Goal: Information Seeking & Learning: Learn about a topic

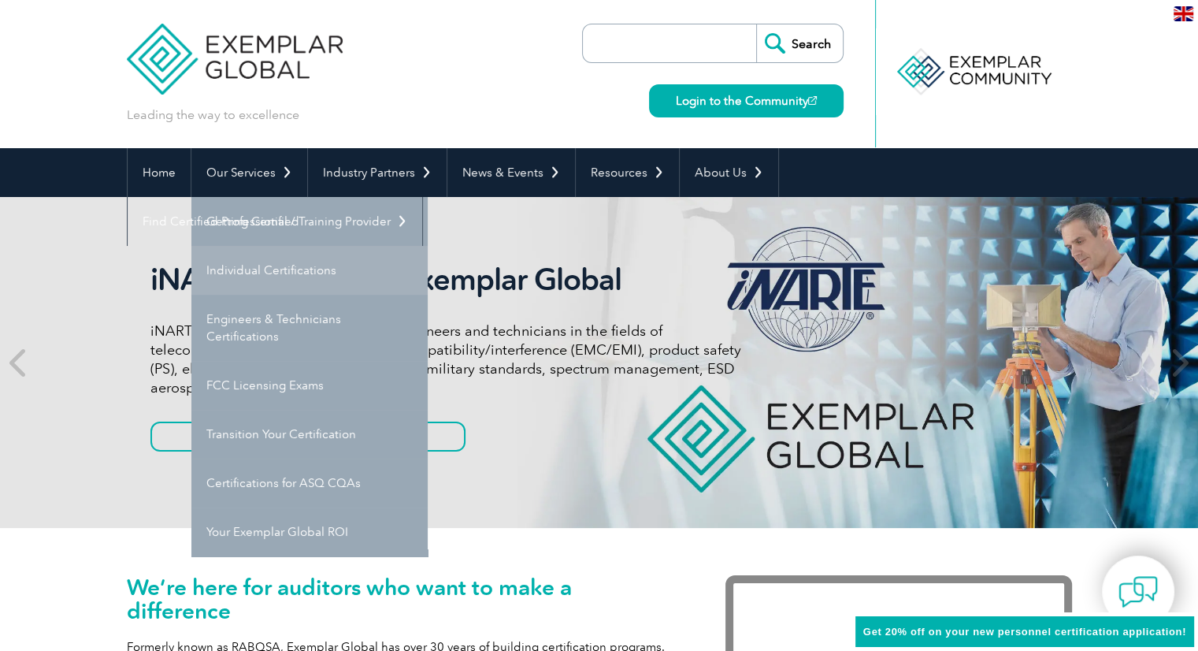
click at [252, 269] on link "Individual Certifications" at bounding box center [309, 270] width 236 height 49
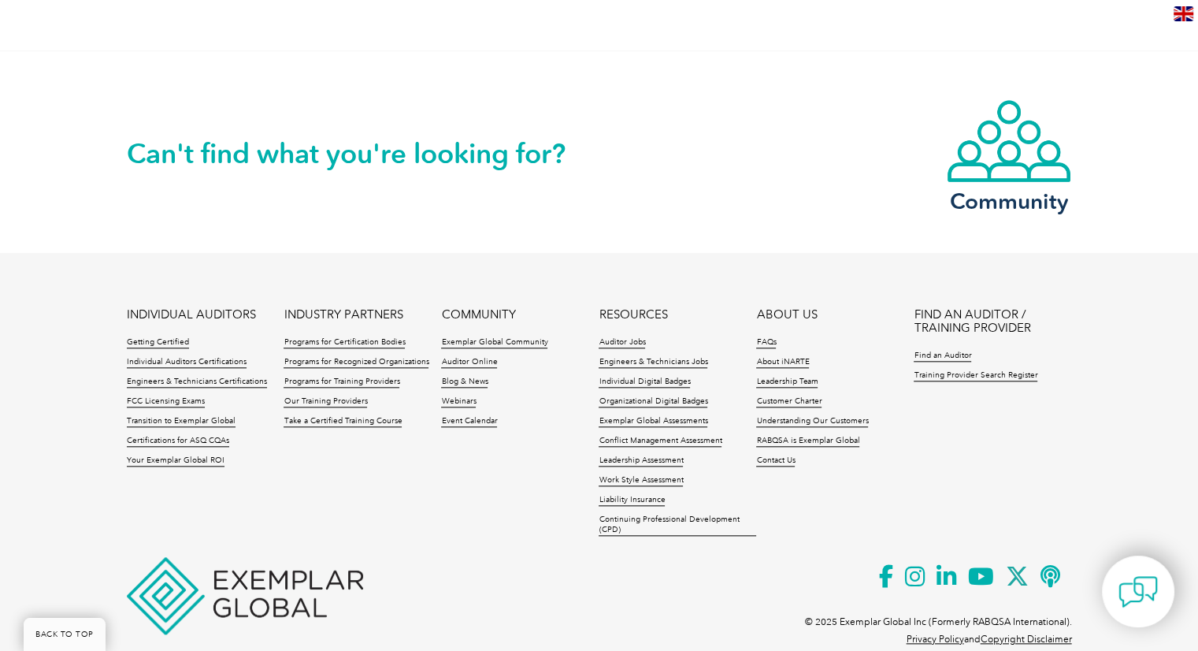
scroll to position [1593, 0]
click at [220, 362] on link "Individual Auditors Certifications" at bounding box center [187, 361] width 120 height 11
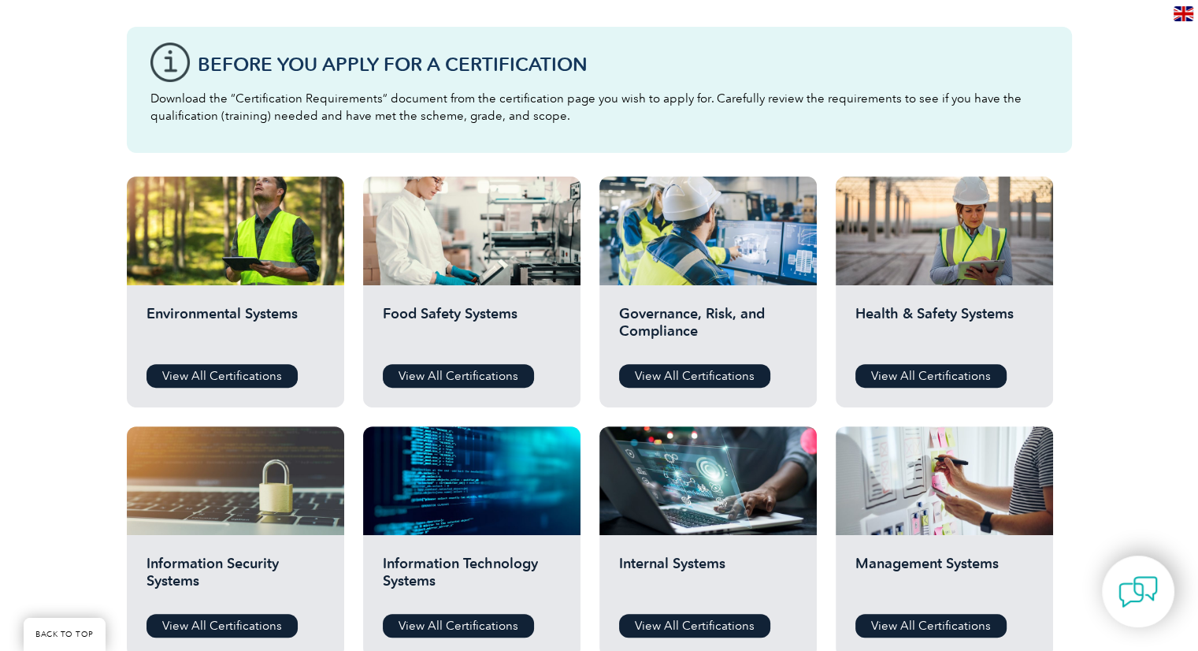
scroll to position [421, 0]
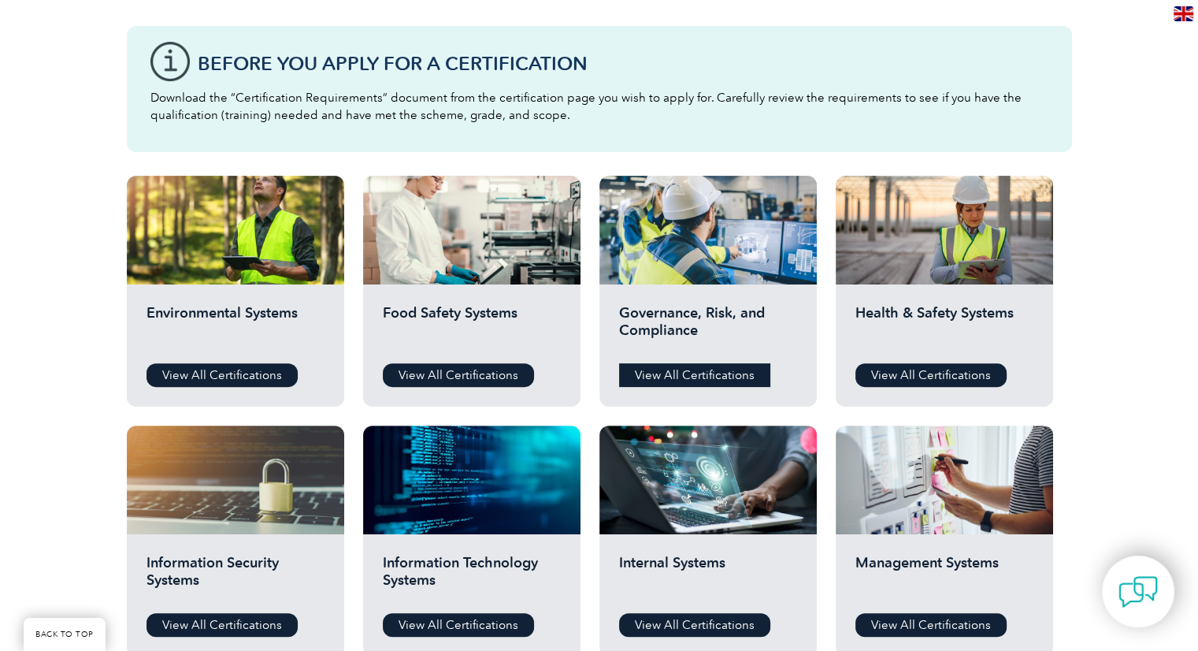
click at [690, 385] on link "View All Certifications" at bounding box center [694, 375] width 151 height 24
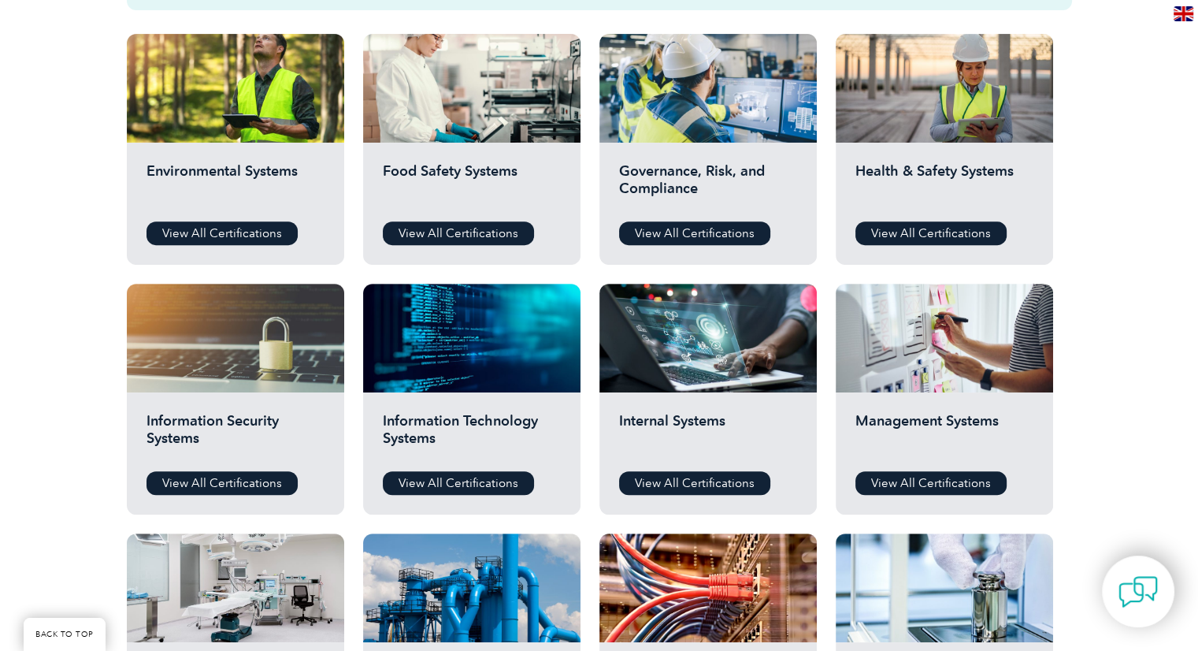
scroll to position [667, 0]
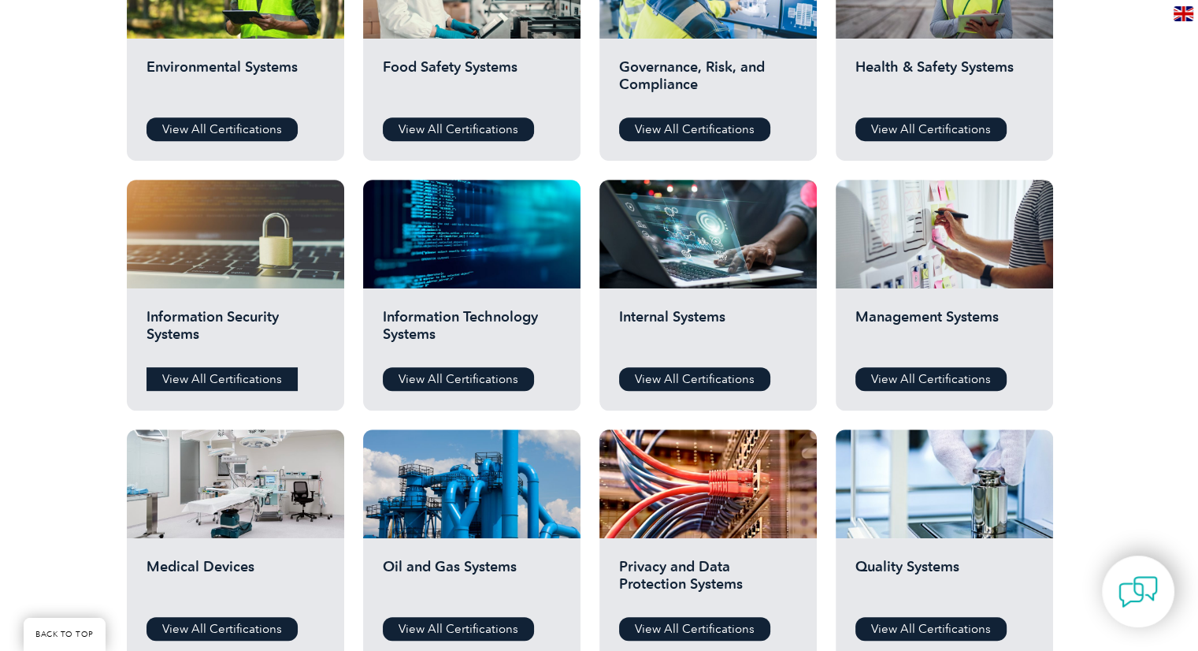
click at [186, 380] on link "View All Certifications" at bounding box center [222, 379] width 151 height 24
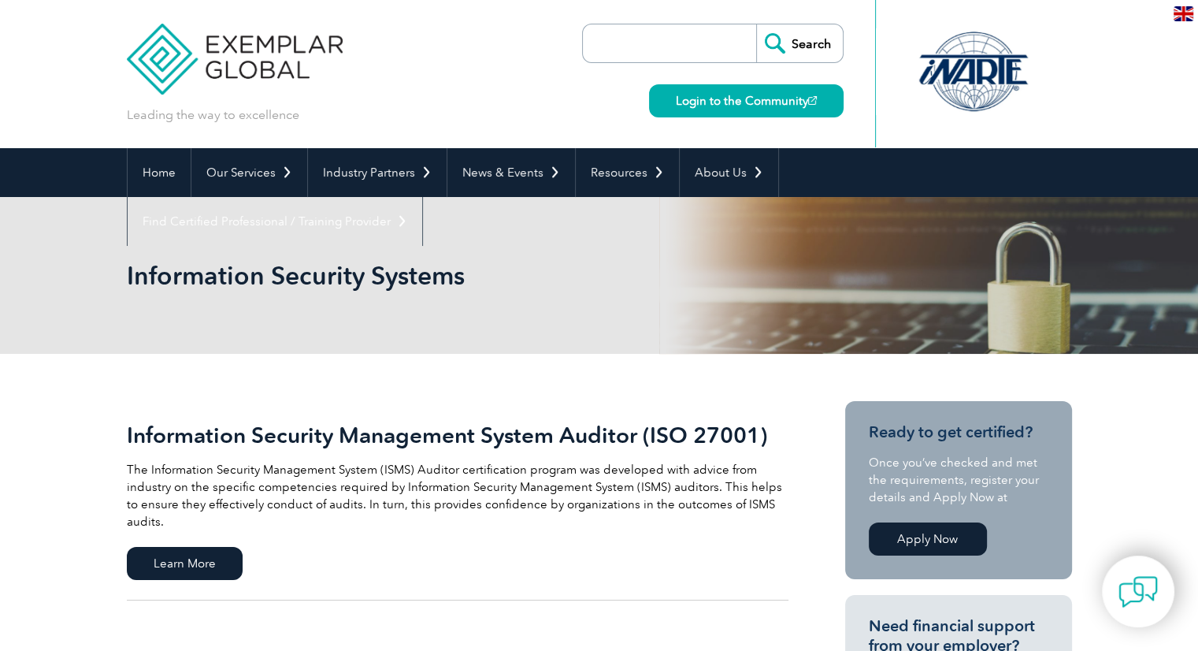
scroll to position [100, 0]
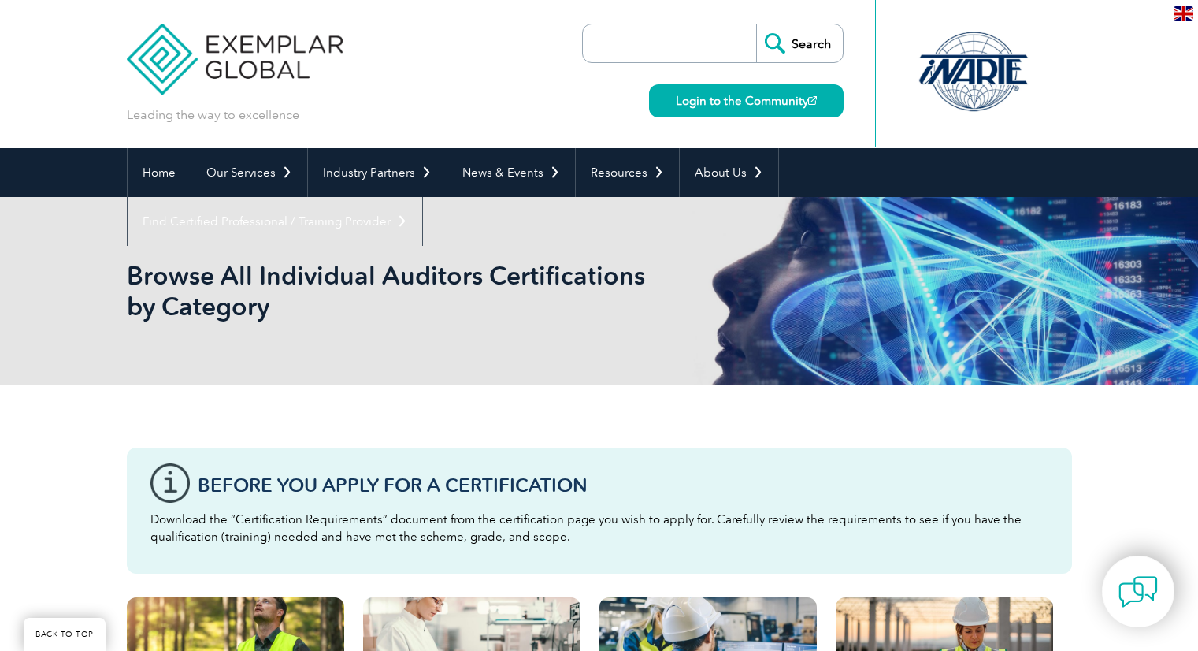
scroll to position [667, 0]
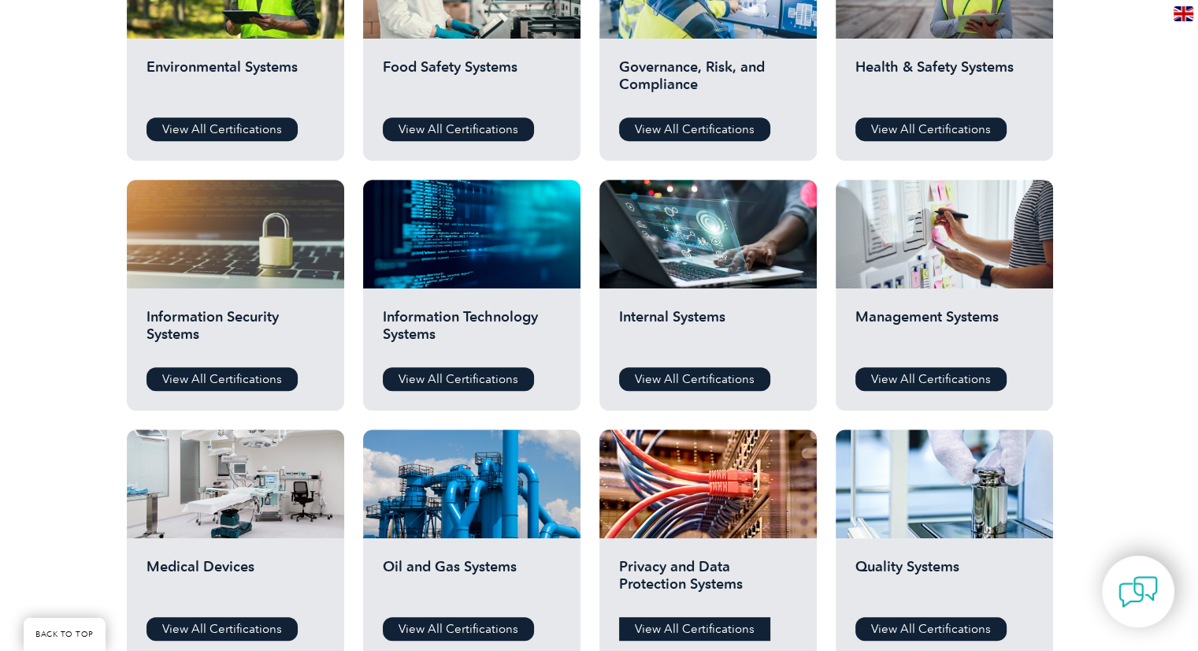
click at [685, 625] on link "View All Certifications" at bounding box center [694, 629] width 151 height 24
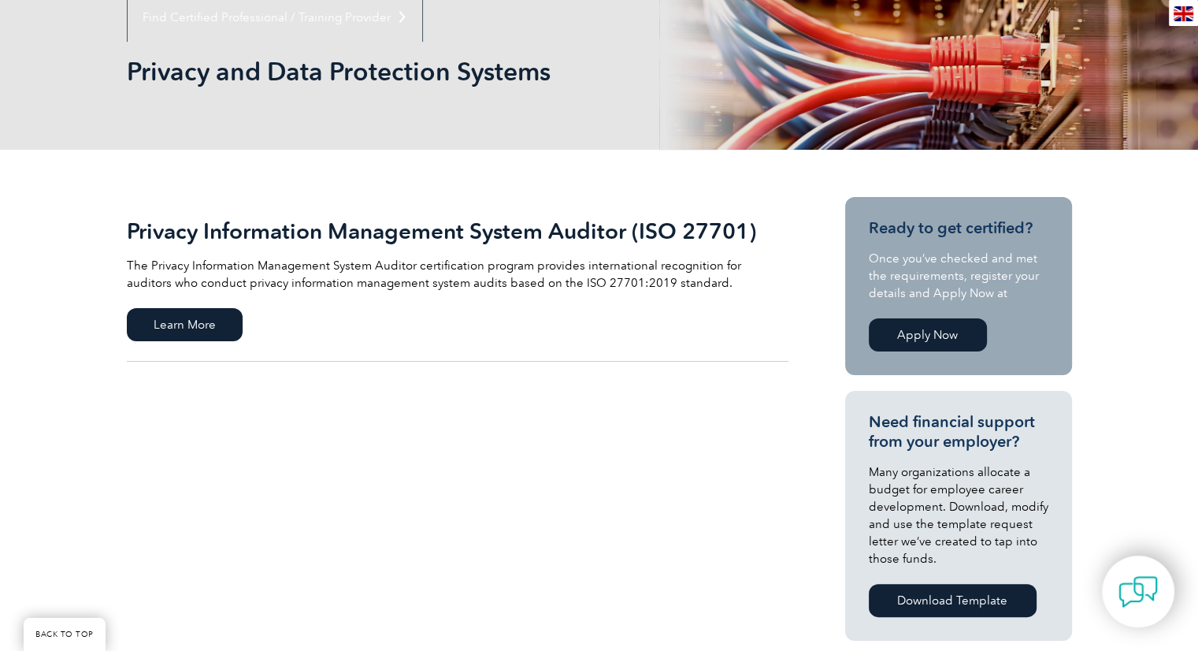
scroll to position [214, 0]
